Goal: Information Seeking & Learning: Learn about a topic

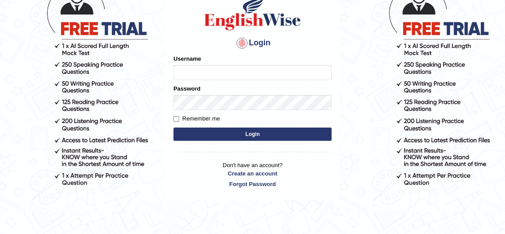
type input "anamika965"
click at [200, 131] on button "Login" at bounding box center [253, 133] width 158 height 13
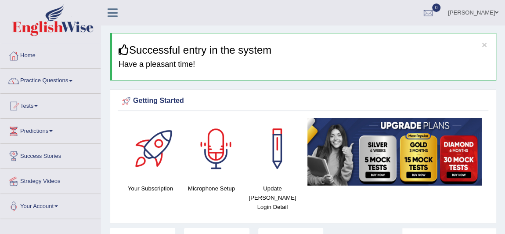
scroll to position [14, 0]
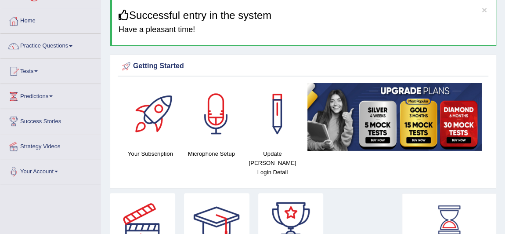
scroll to position [0, 0]
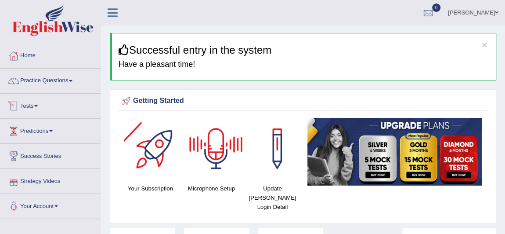
click at [20, 101] on div at bounding box center [13, 105] width 13 height 13
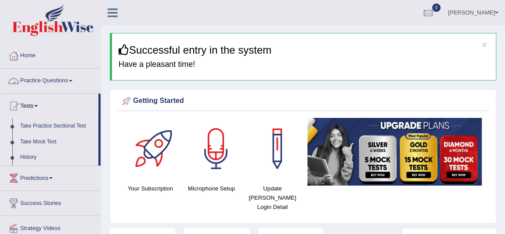
click at [64, 78] on link "Practice Questions" at bounding box center [50, 80] width 100 height 22
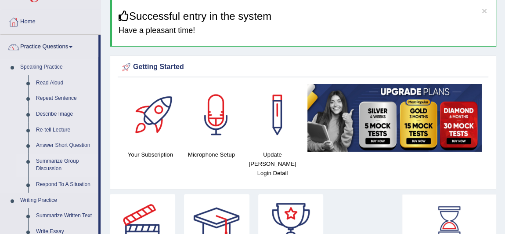
scroll to position [44, 0]
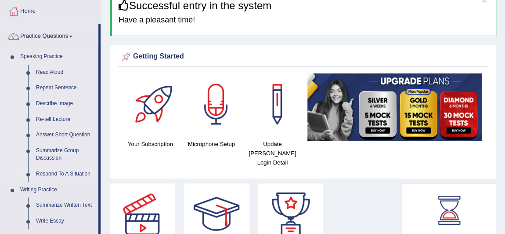
click at [53, 173] on link "Respond To A Situation" at bounding box center [65, 174] width 66 height 16
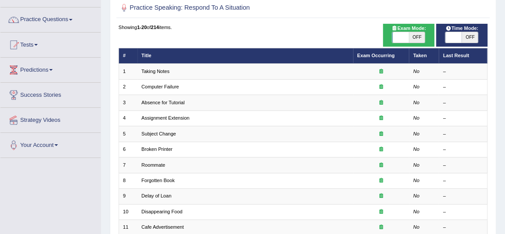
scroll to position [61, 0]
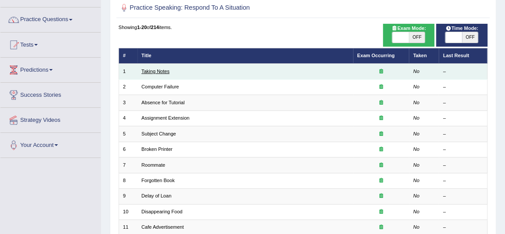
click at [150, 72] on link "Taking Notes" at bounding box center [155, 71] width 28 height 5
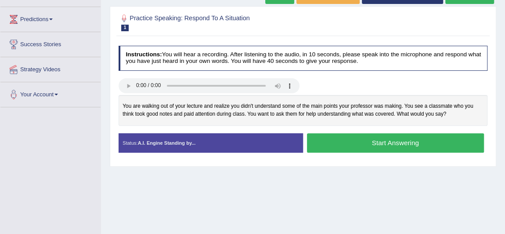
scroll to position [112, 0]
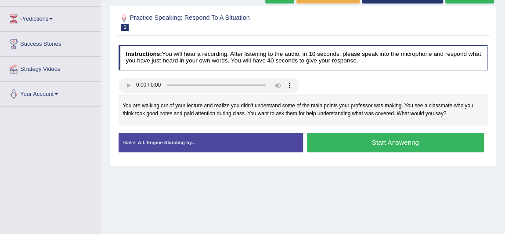
click at [355, 145] on button "Start Answering" at bounding box center [395, 142] width 177 height 19
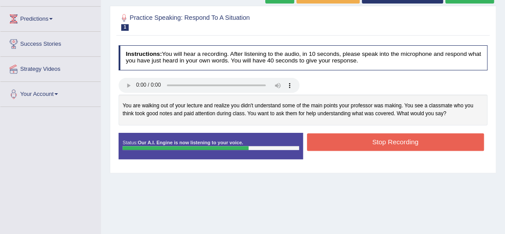
click at [395, 141] on button "Stop Recording" at bounding box center [395, 141] width 177 height 17
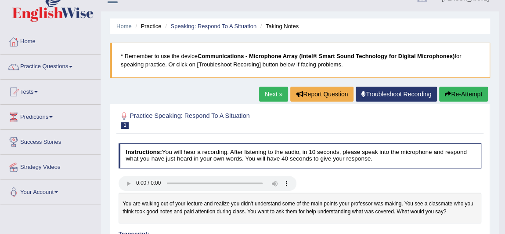
scroll to position [0, 0]
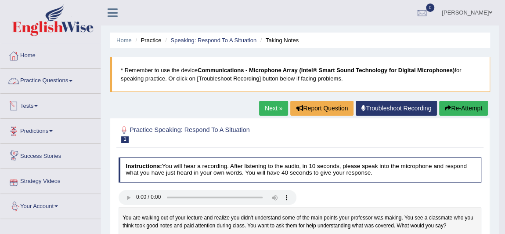
click at [49, 84] on link "Practice Questions" at bounding box center [50, 80] width 100 height 22
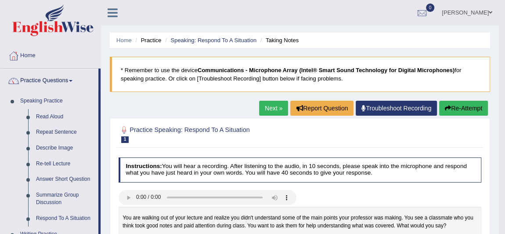
click at [260, 106] on link "Next »" at bounding box center [273, 108] width 29 height 15
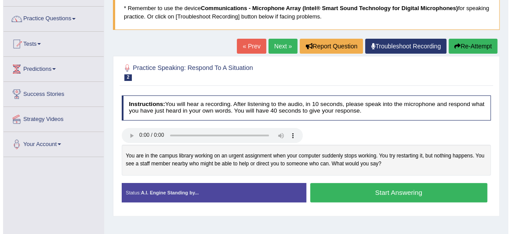
scroll to position [71, 0]
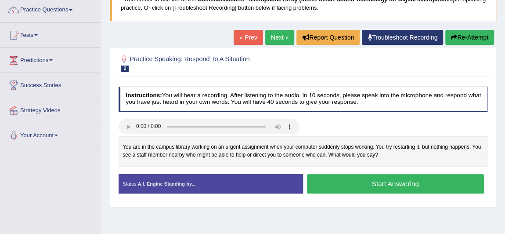
click at [343, 179] on button "Start Answering" at bounding box center [395, 183] width 177 height 19
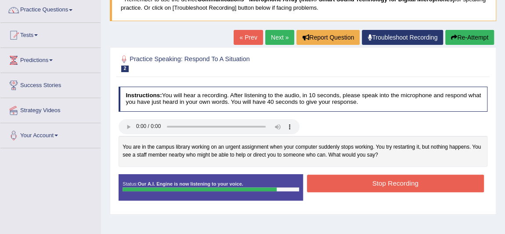
click at [343, 179] on button "Stop Recording" at bounding box center [395, 182] width 177 height 17
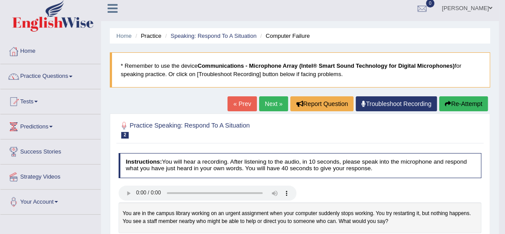
scroll to position [0, 0]
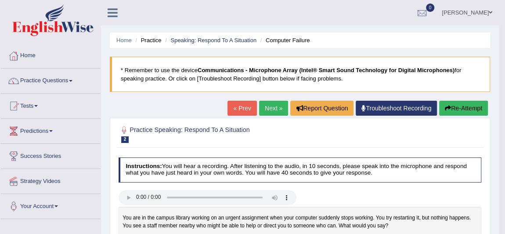
click at [270, 109] on link "Next »" at bounding box center [273, 108] width 29 height 15
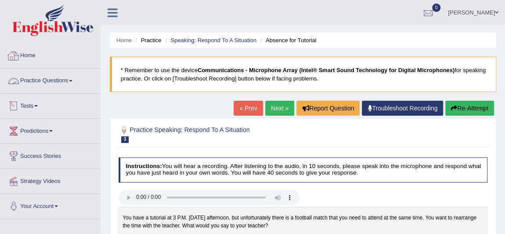
click at [30, 52] on link "Home" at bounding box center [50, 54] width 100 height 22
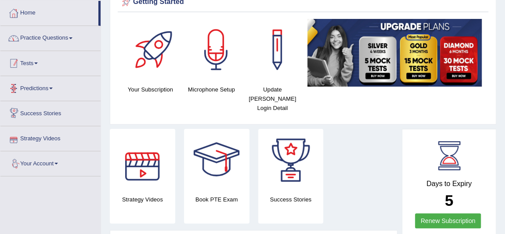
scroll to position [42, 0]
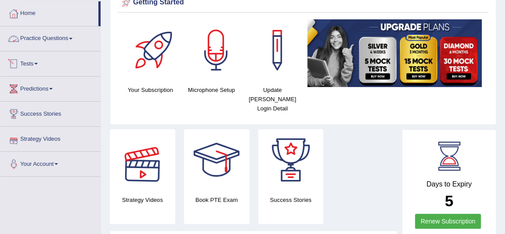
click at [60, 33] on link "Practice Questions" at bounding box center [50, 37] width 100 height 22
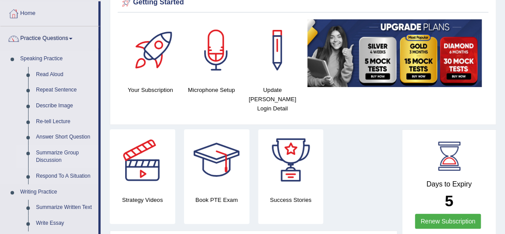
click at [51, 155] on link "Summarize Group Discussion" at bounding box center [65, 156] width 66 height 23
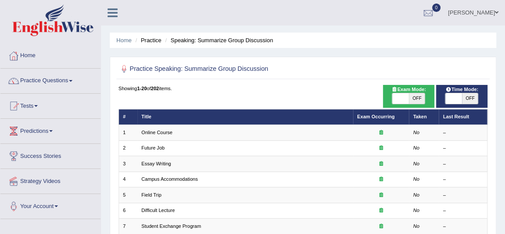
click at [13, 57] on div at bounding box center [13, 55] width 13 height 13
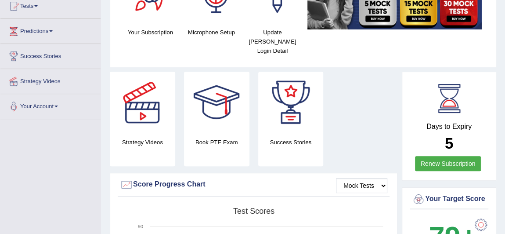
scroll to position [106, 0]
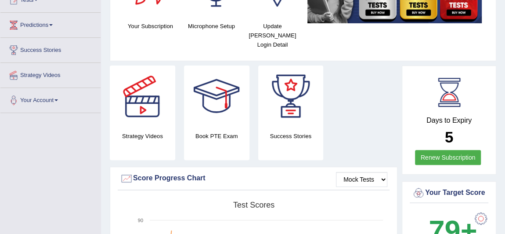
click at [347, 101] on div "Strategy Videos Book PTE Exam Success Stories" at bounding box center [253, 115] width 296 height 101
click at [328, 102] on div "Success Stories" at bounding box center [291, 112] width 74 height 94
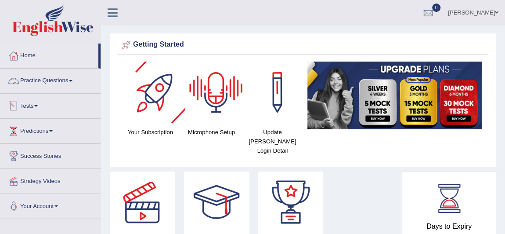
click at [19, 80] on div at bounding box center [13, 80] width 13 height 13
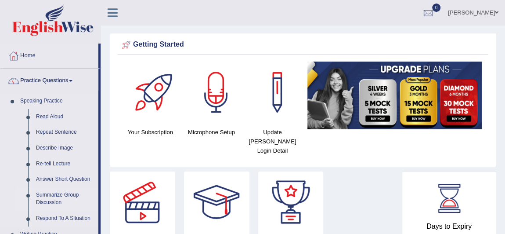
click at [58, 193] on link "Summarize Group Discussion" at bounding box center [65, 198] width 66 height 23
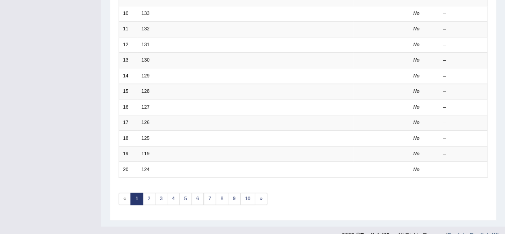
scroll to position [269, 0]
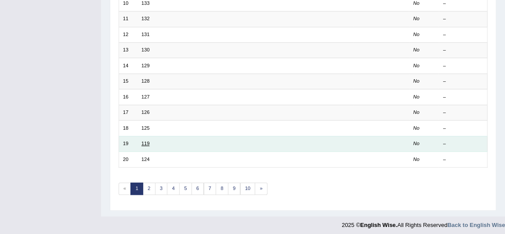
click at [145, 141] on link "119" at bounding box center [145, 143] width 8 height 5
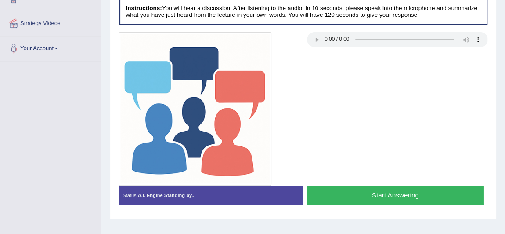
scroll to position [159, 0]
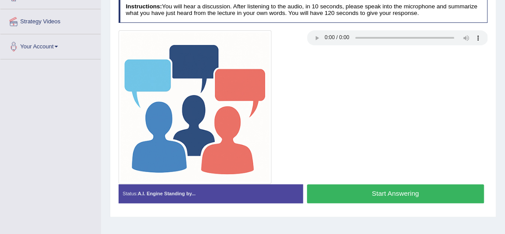
click at [380, 193] on button "Start Answering" at bounding box center [395, 193] width 177 height 19
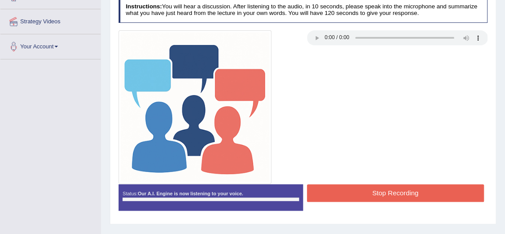
click at [380, 193] on button "Stop Recording" at bounding box center [395, 192] width 177 height 17
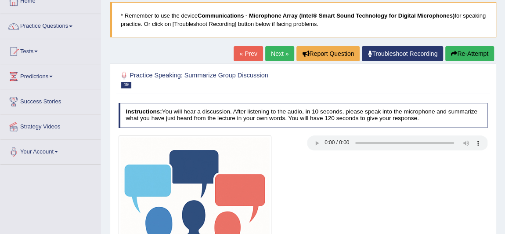
scroll to position [0, 0]
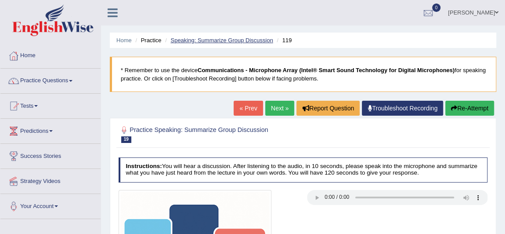
click at [225, 40] on link "Speaking: Summarize Group Discussion" at bounding box center [221, 40] width 102 height 7
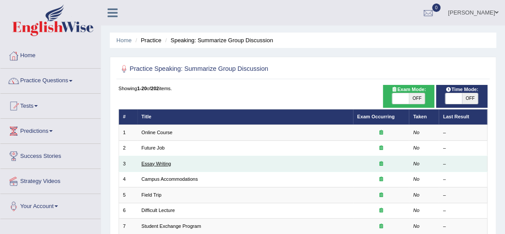
click at [159, 163] on link "Essay Writing" at bounding box center [155, 163] width 29 height 5
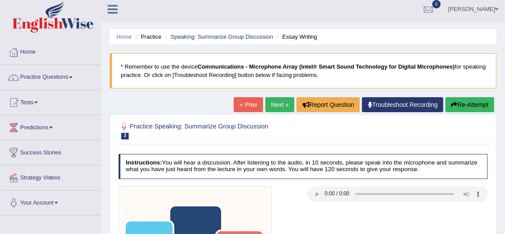
scroll to position [3, 0]
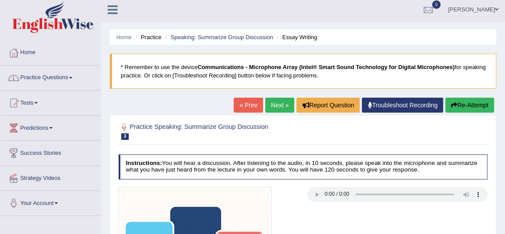
click at [44, 80] on link "Practice Questions" at bounding box center [50, 76] width 100 height 22
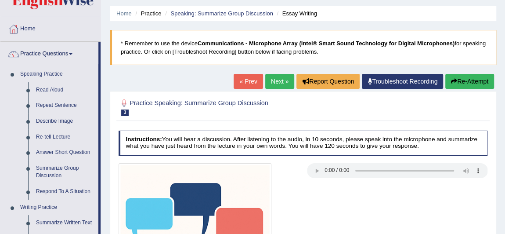
scroll to position [0, 0]
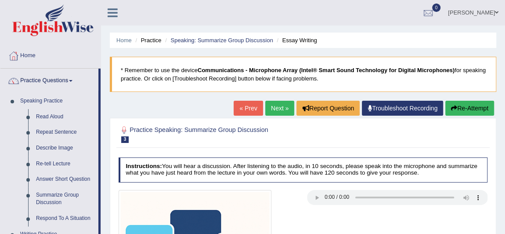
click at [487, 16] on link "[PERSON_NAME]" at bounding box center [473, 11] width 64 height 23
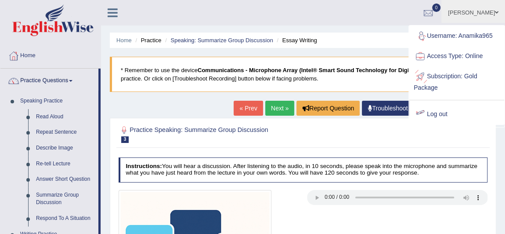
click at [439, 114] on link "Log out" at bounding box center [456, 114] width 95 height 20
